Goal: Transaction & Acquisition: Download file/media

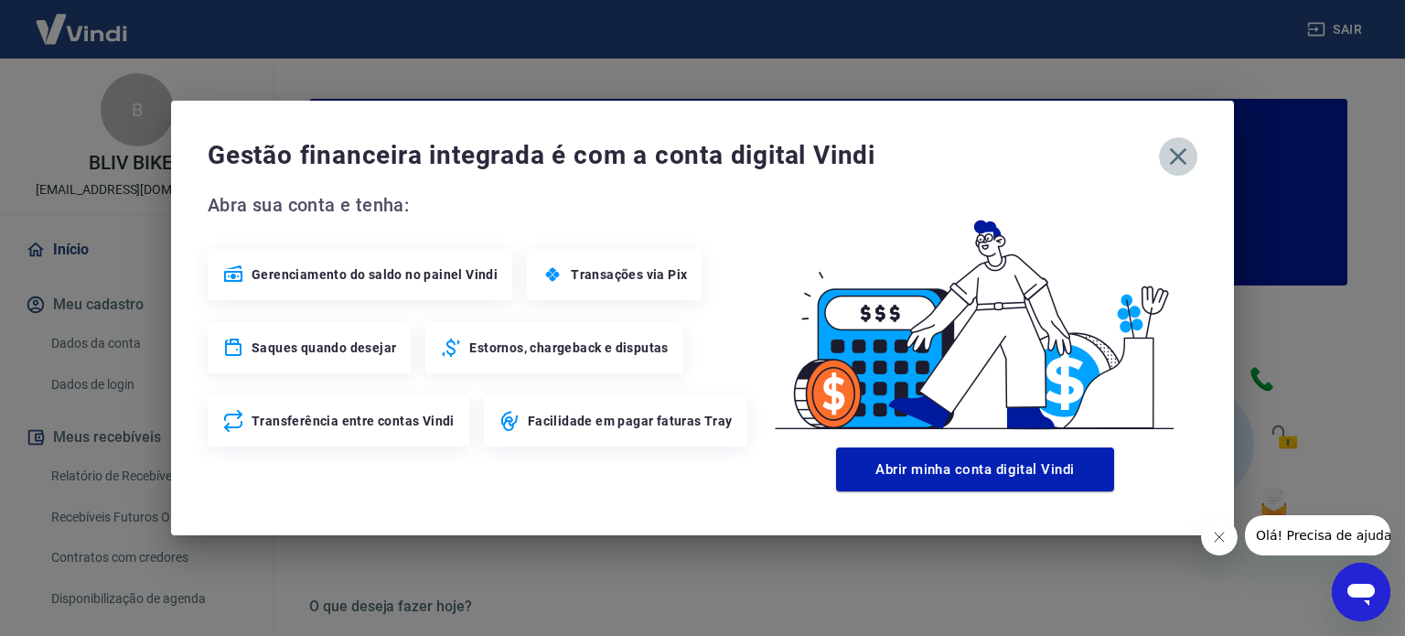
drag, startPoint x: 1174, startPoint y: 154, endPoint x: 1155, endPoint y: 167, distance: 23.6
click at [1175, 156] on icon "button" at bounding box center [1178, 156] width 29 height 29
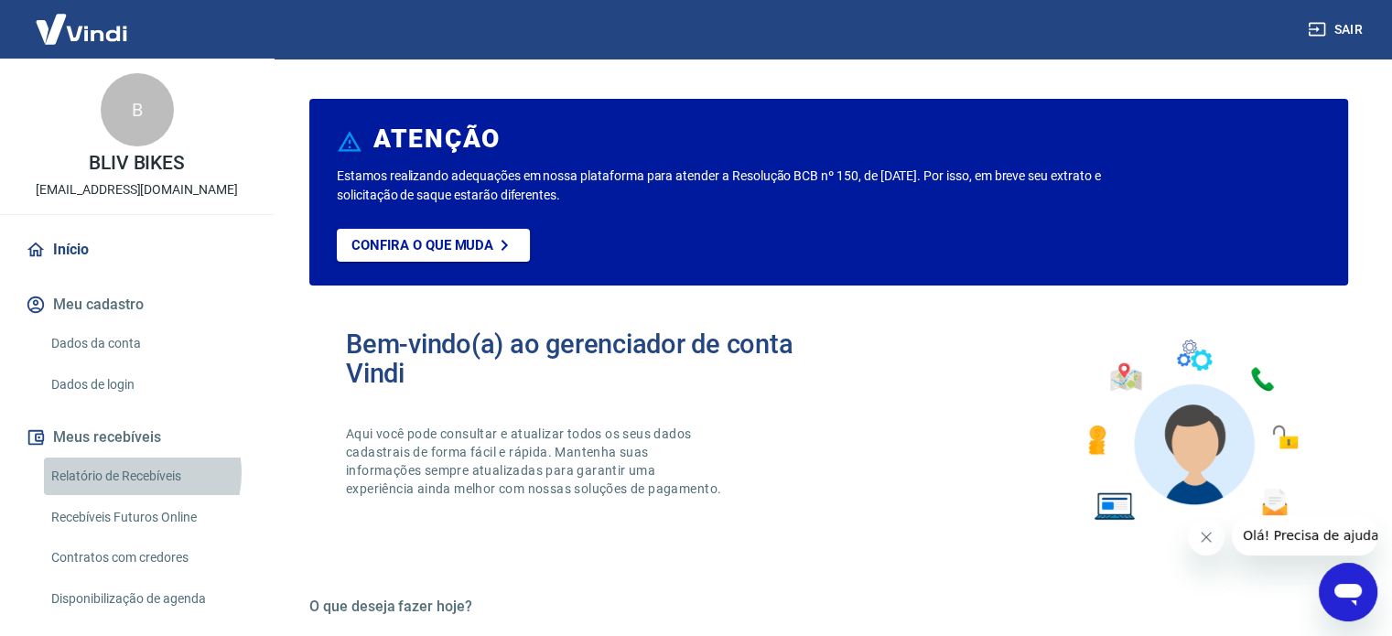
click at [136, 473] on link "Relatório de Recebíveis" at bounding box center [148, 476] width 208 height 38
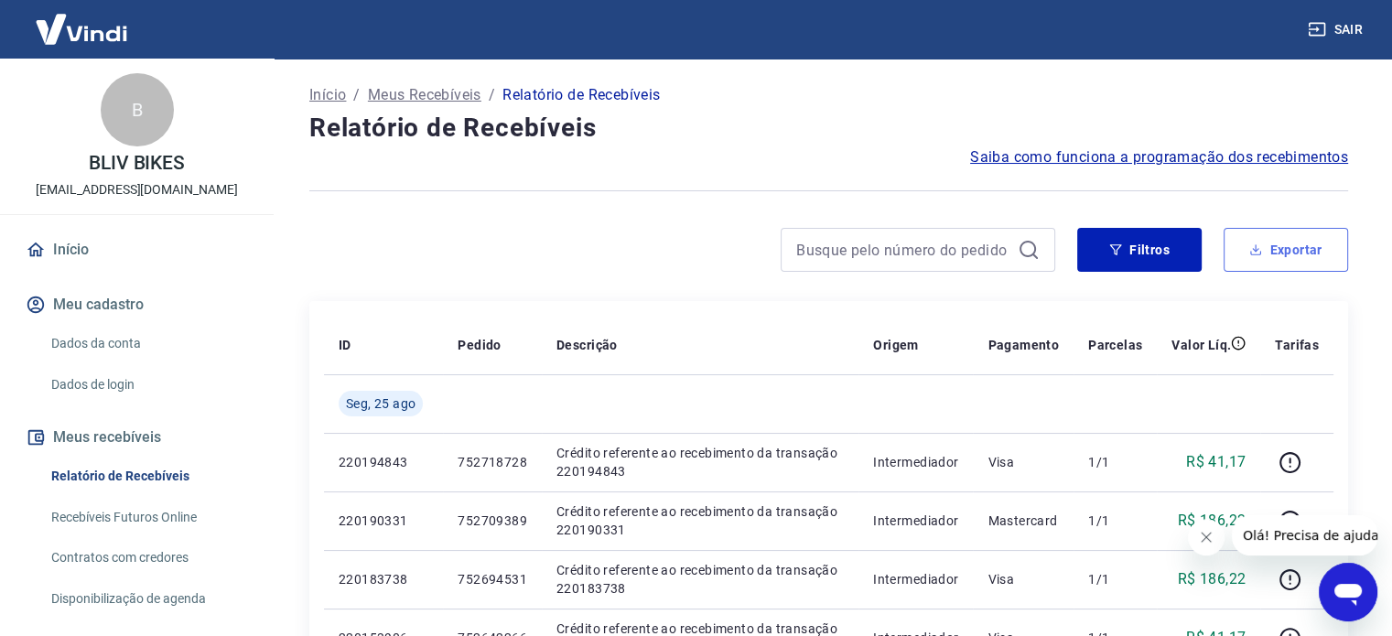
click at [1254, 244] on icon "button" at bounding box center [1255, 249] width 13 height 13
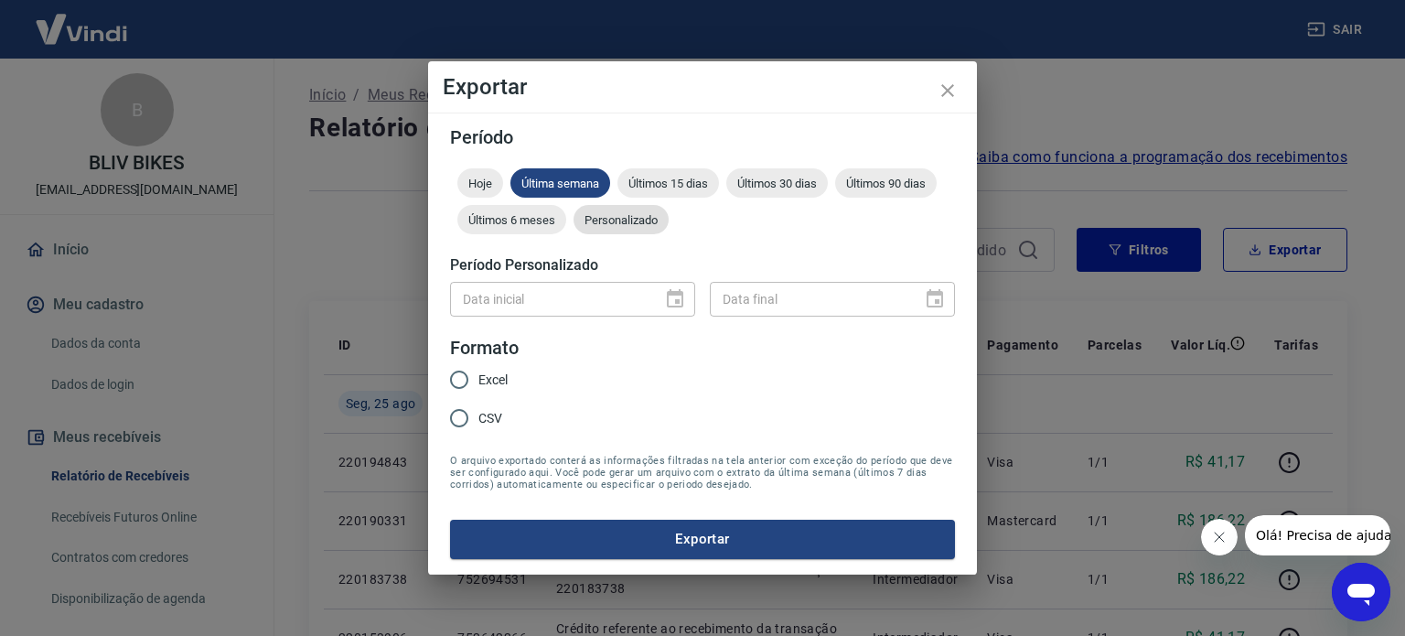
click at [640, 221] on span "Personalizado" at bounding box center [621, 220] width 95 height 14
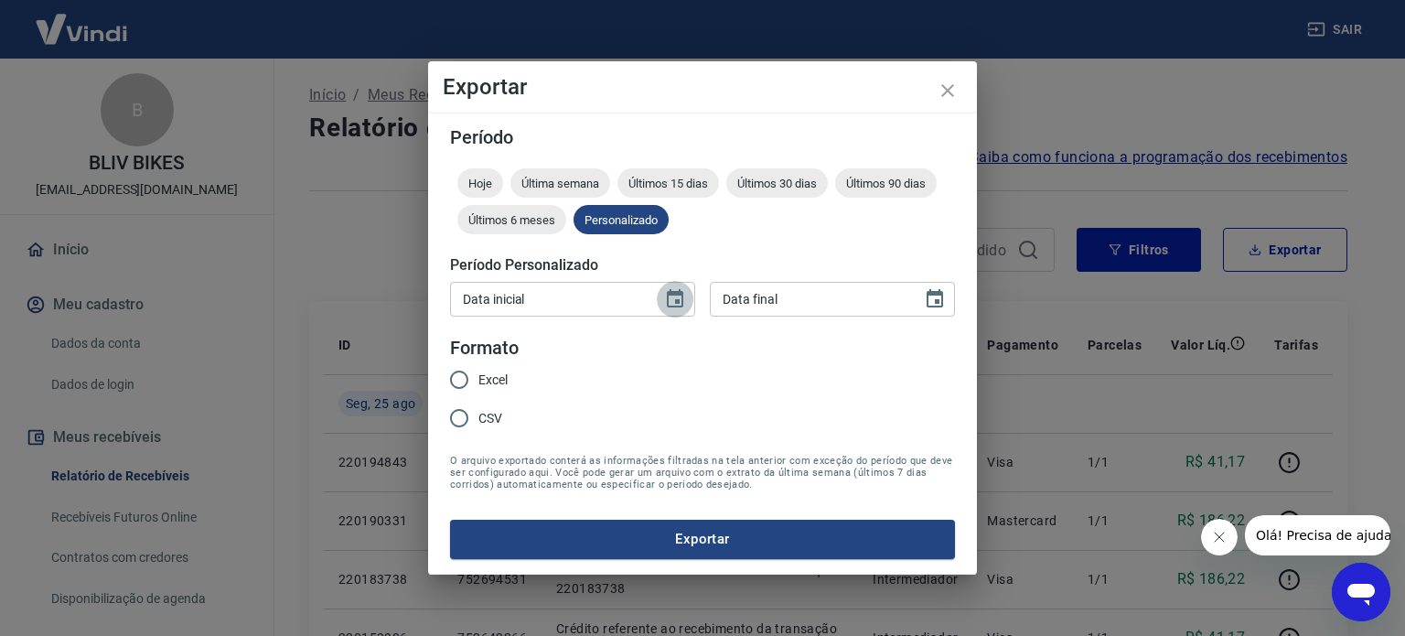
click at [671, 299] on icon "Choose date" at bounding box center [675, 299] width 22 height 22
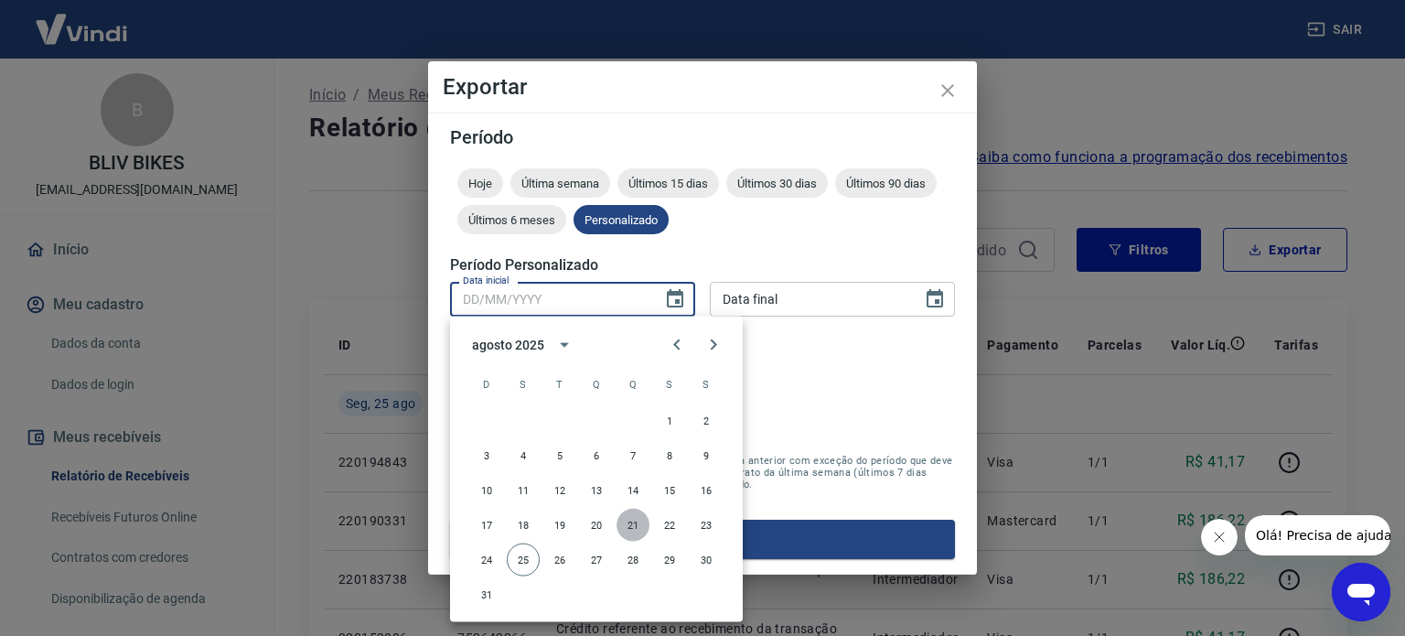
click at [629, 527] on button "21" at bounding box center [633, 525] width 33 height 33
type input "[DATE]"
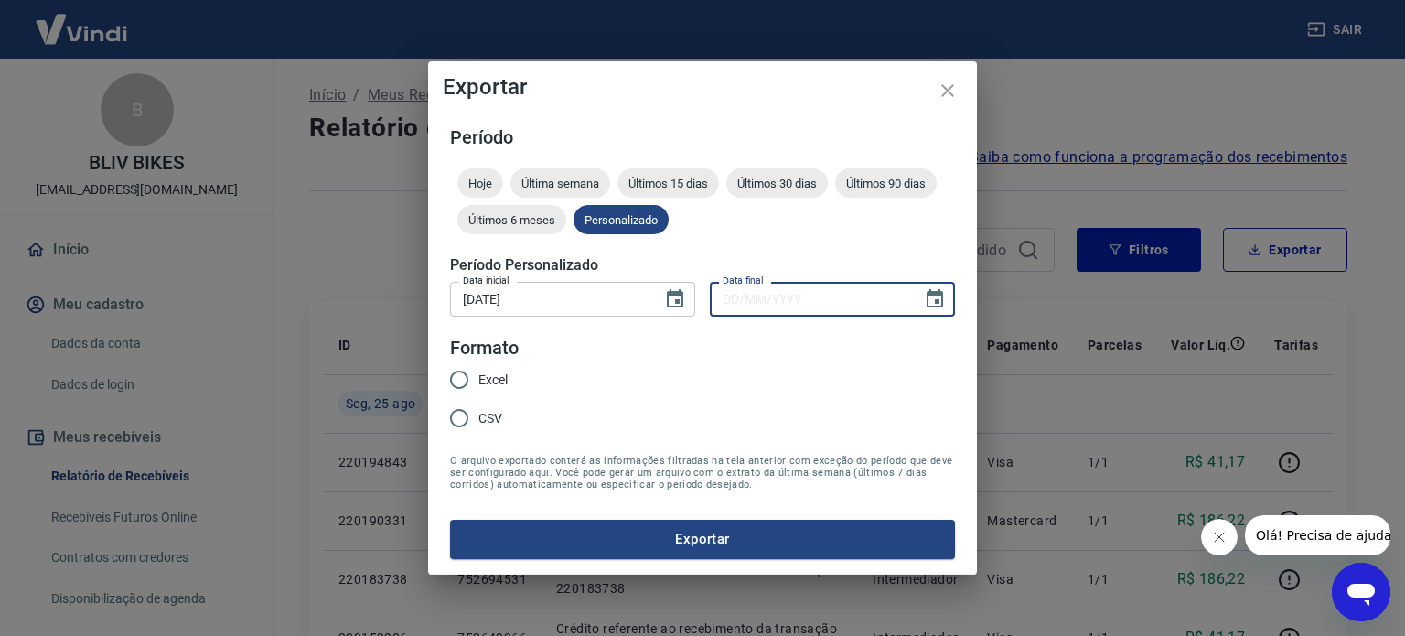
type input "DD/MM/YYYY"
click at [798, 305] on input "DD/MM/YYYY" at bounding box center [809, 299] width 199 height 34
click at [939, 296] on icon "Choose date" at bounding box center [935, 299] width 22 height 22
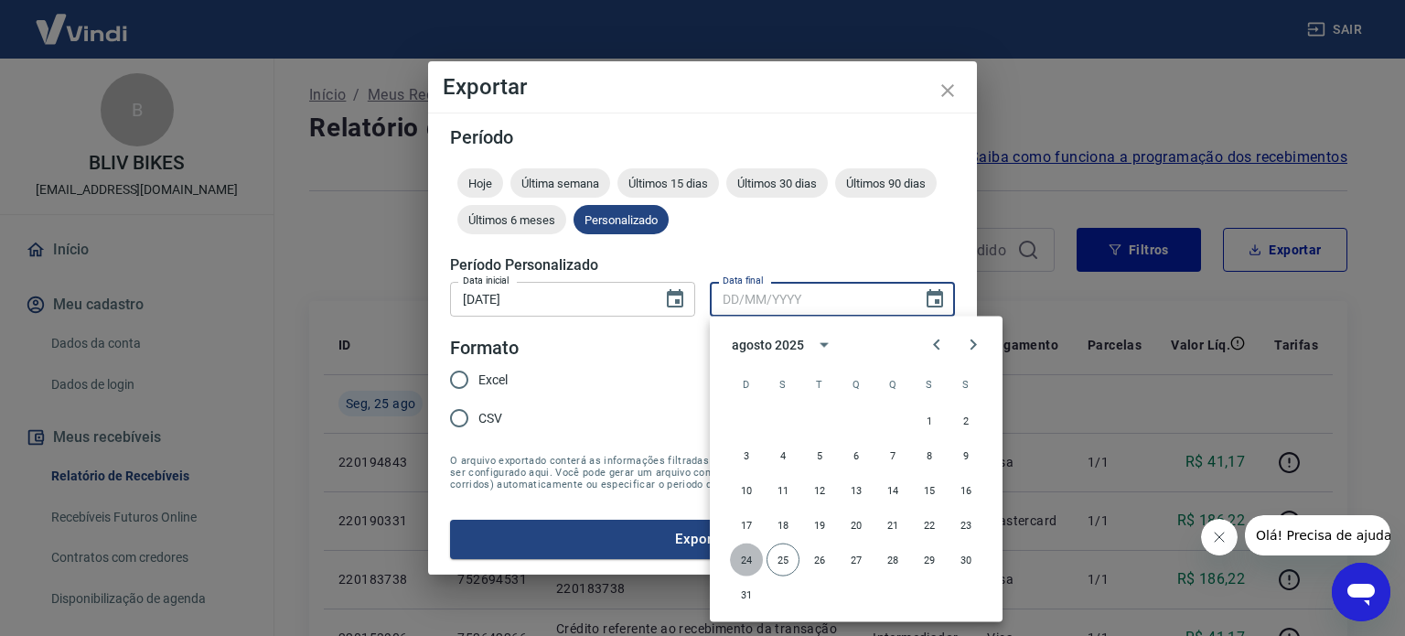
click at [746, 562] on button "24" at bounding box center [746, 559] width 33 height 33
type input "[DATE]"
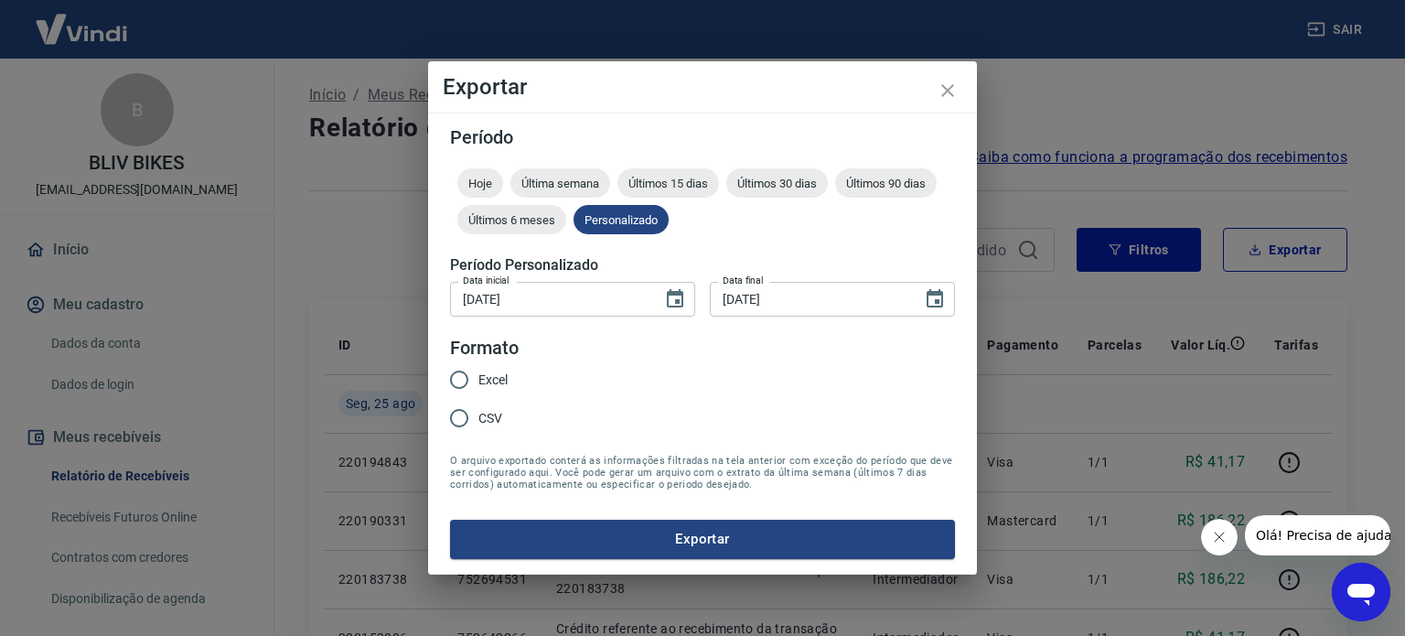
click at [488, 377] on span "Excel" at bounding box center [493, 380] width 29 height 19
click at [479, 377] on input "Excel" at bounding box center [459, 379] width 38 height 38
radio input "true"
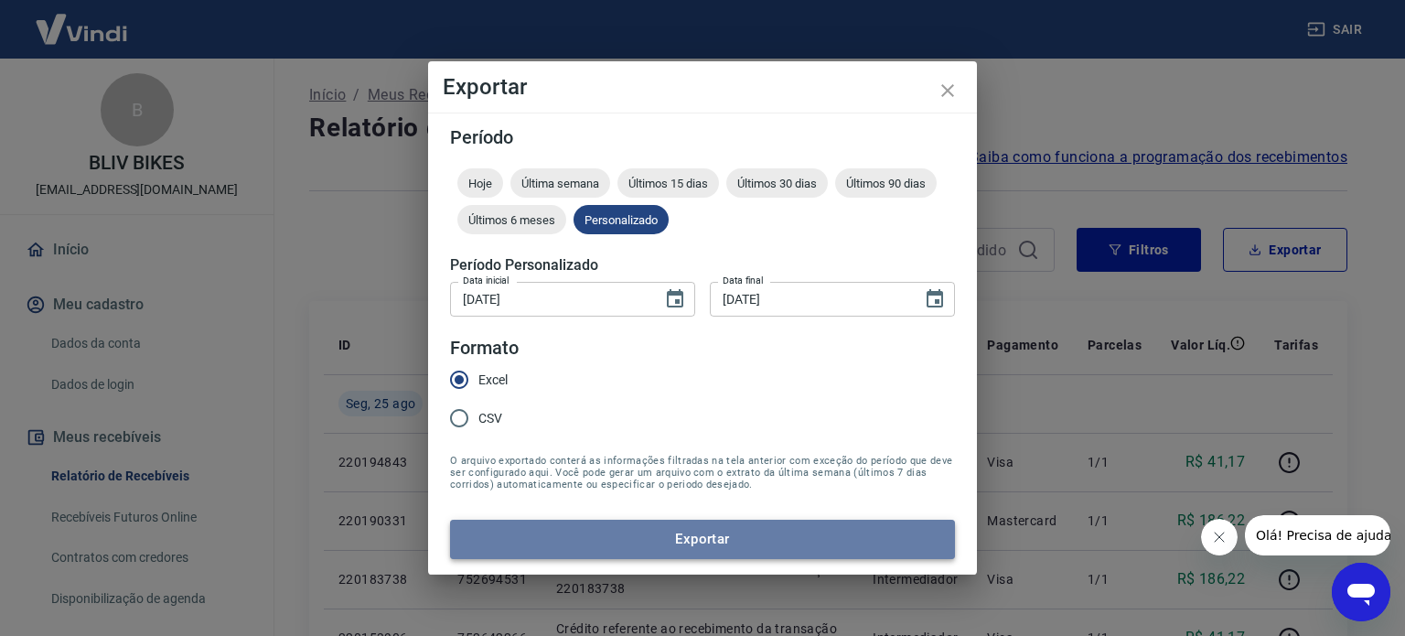
click at [687, 541] on button "Exportar" at bounding box center [702, 539] width 505 height 38
